Goal: Transaction & Acquisition: Purchase product/service

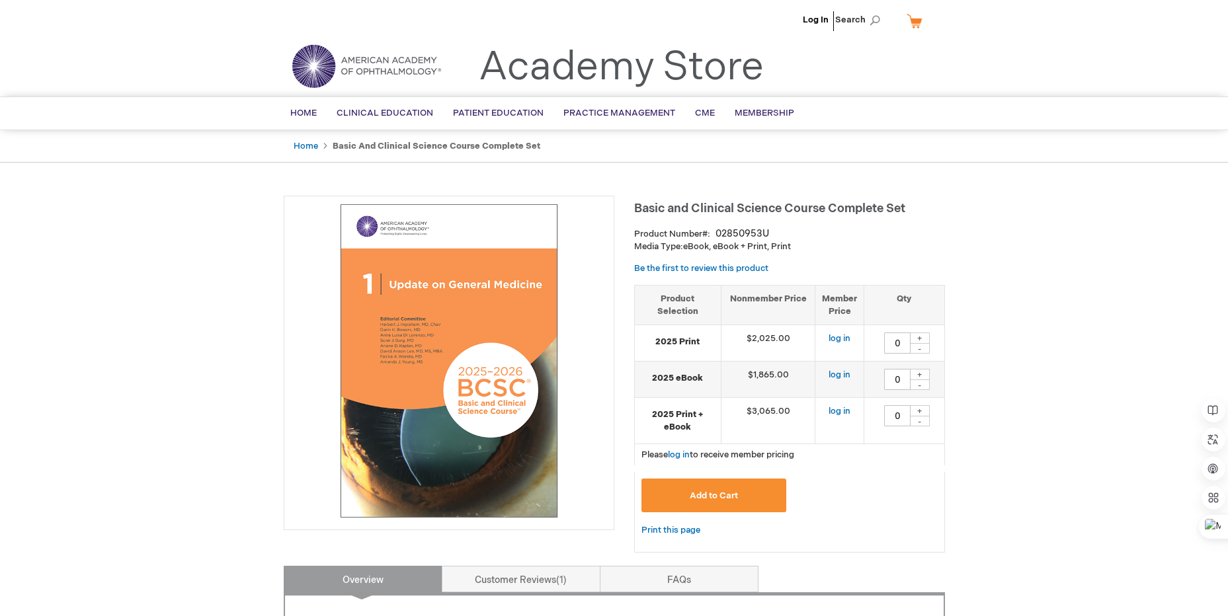
type input "0"
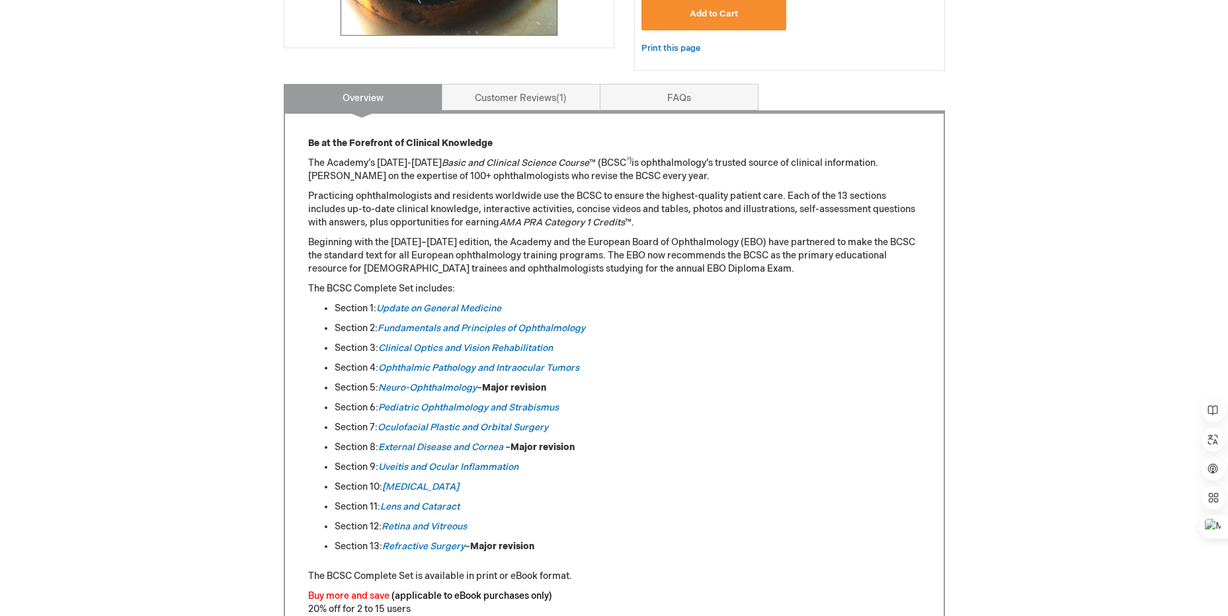
scroll to position [661, 0]
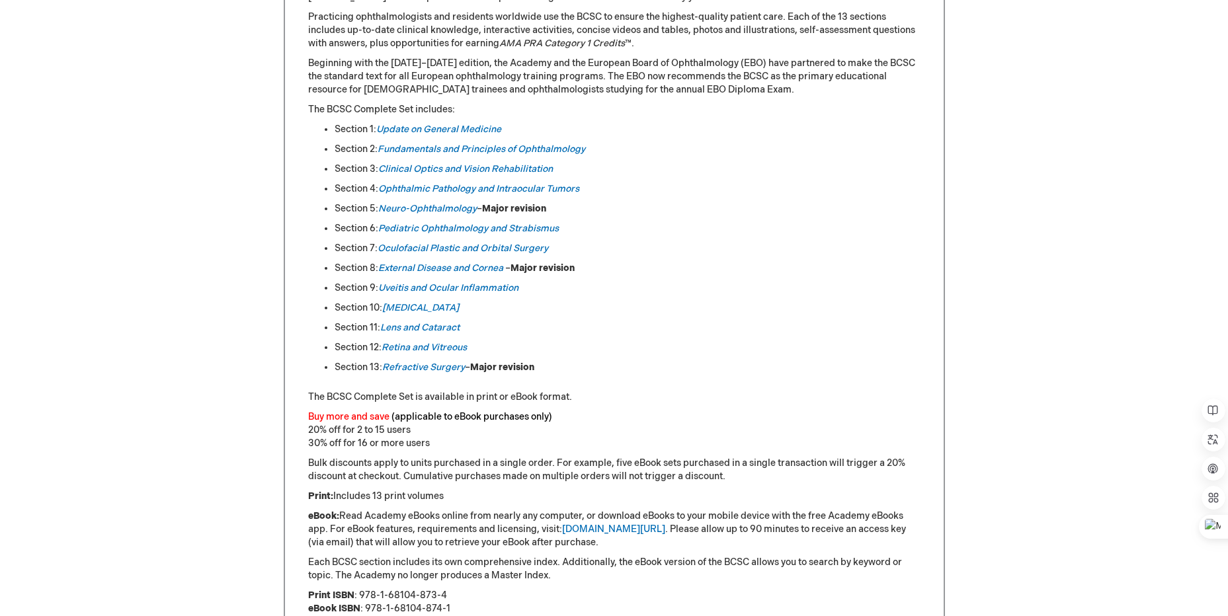
drag, startPoint x: 371, startPoint y: 499, endPoint x: 477, endPoint y: 496, distance: 106.5
click at [477, 496] on p "Print: Includes 13 print volumes" at bounding box center [614, 496] width 612 height 13
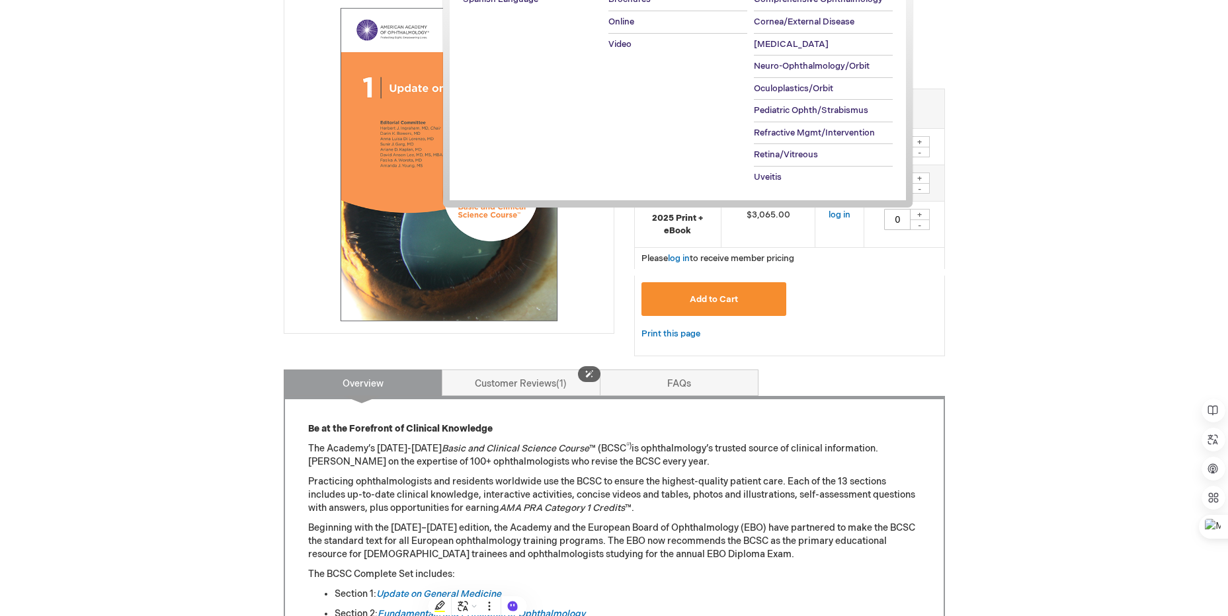
scroll to position [0, 0]
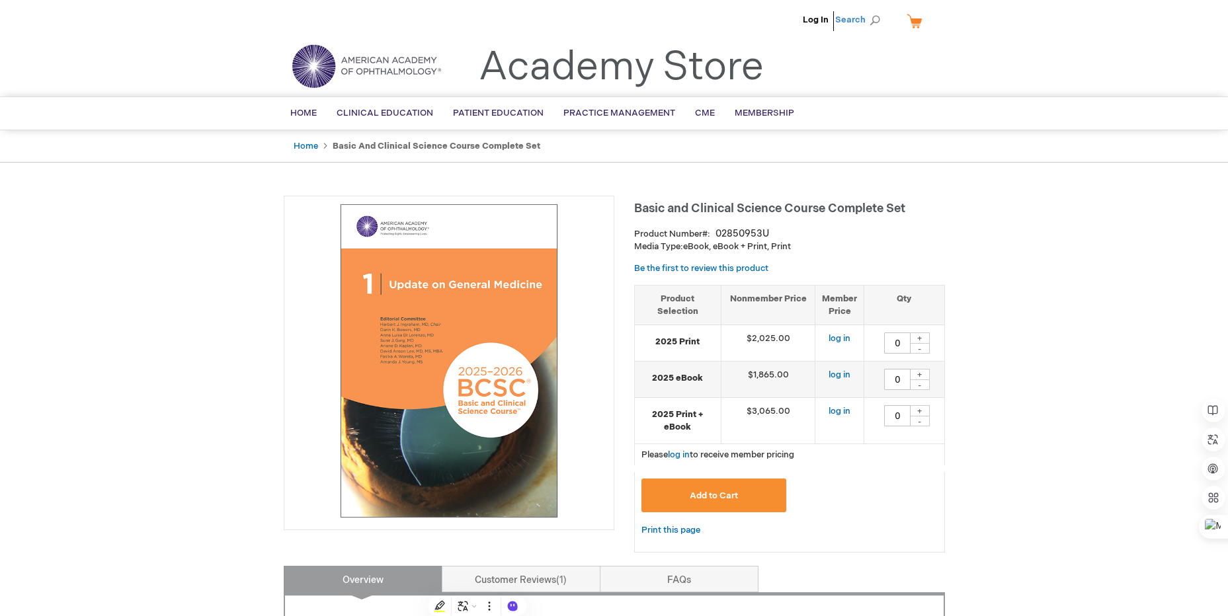
click at [873, 20] on span "Search" at bounding box center [860, 20] width 50 height 26
click at [774, 22] on input "Search" at bounding box center [798, 20] width 137 height 21
paste input "9781681048222"
type input "9781681048222"
click at [869, 10] on button "Search" at bounding box center [874, 20] width 11 height 21
